Goal: Entertainment & Leisure: Browse casually

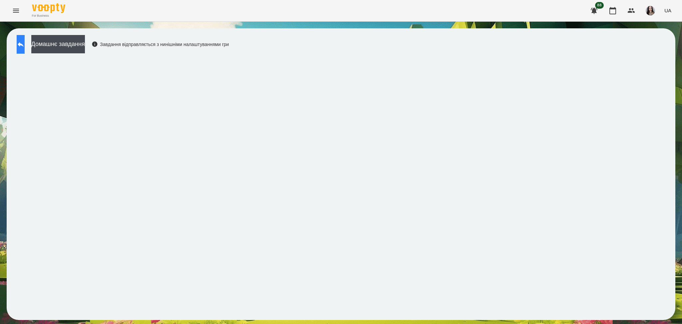
click at [24, 41] on icon at bounding box center [21, 44] width 8 height 8
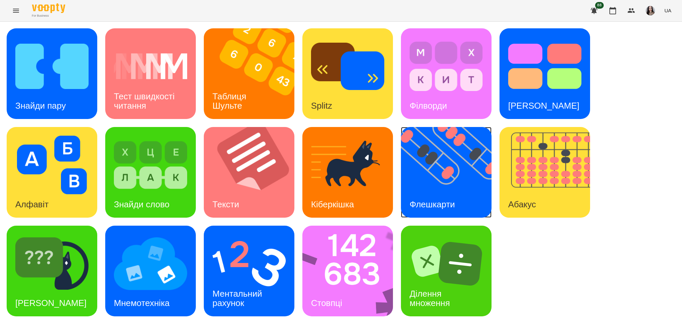
click at [432, 188] on img at bounding box center [450, 172] width 99 height 91
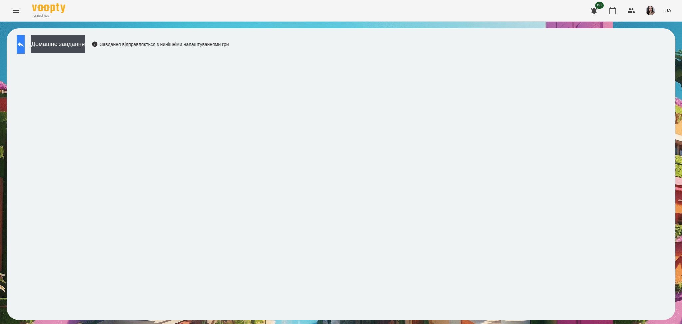
click at [25, 49] on button at bounding box center [21, 44] width 8 height 19
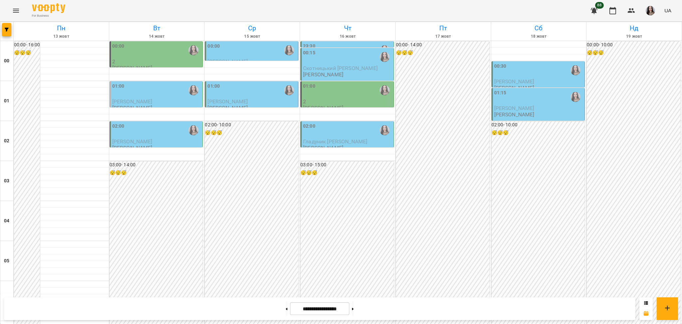
scroll to position [671, 0]
click at [13, 10] on icon "Menu" at bounding box center [16, 11] width 8 height 8
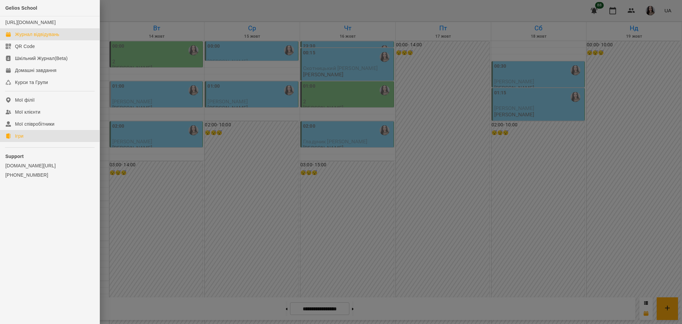
click at [15, 139] on div "Ігри" at bounding box center [19, 136] width 8 height 7
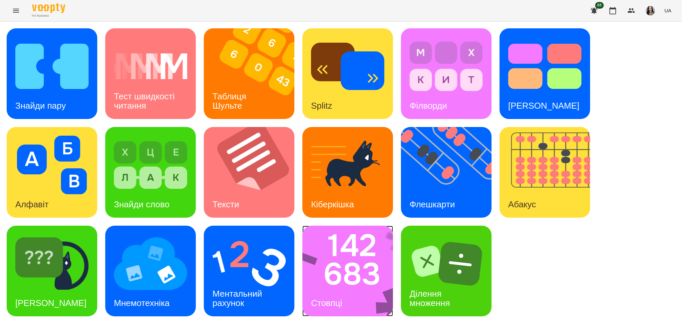
click at [373, 258] on img at bounding box center [351, 271] width 99 height 91
